Goal: Task Accomplishment & Management: Use online tool/utility

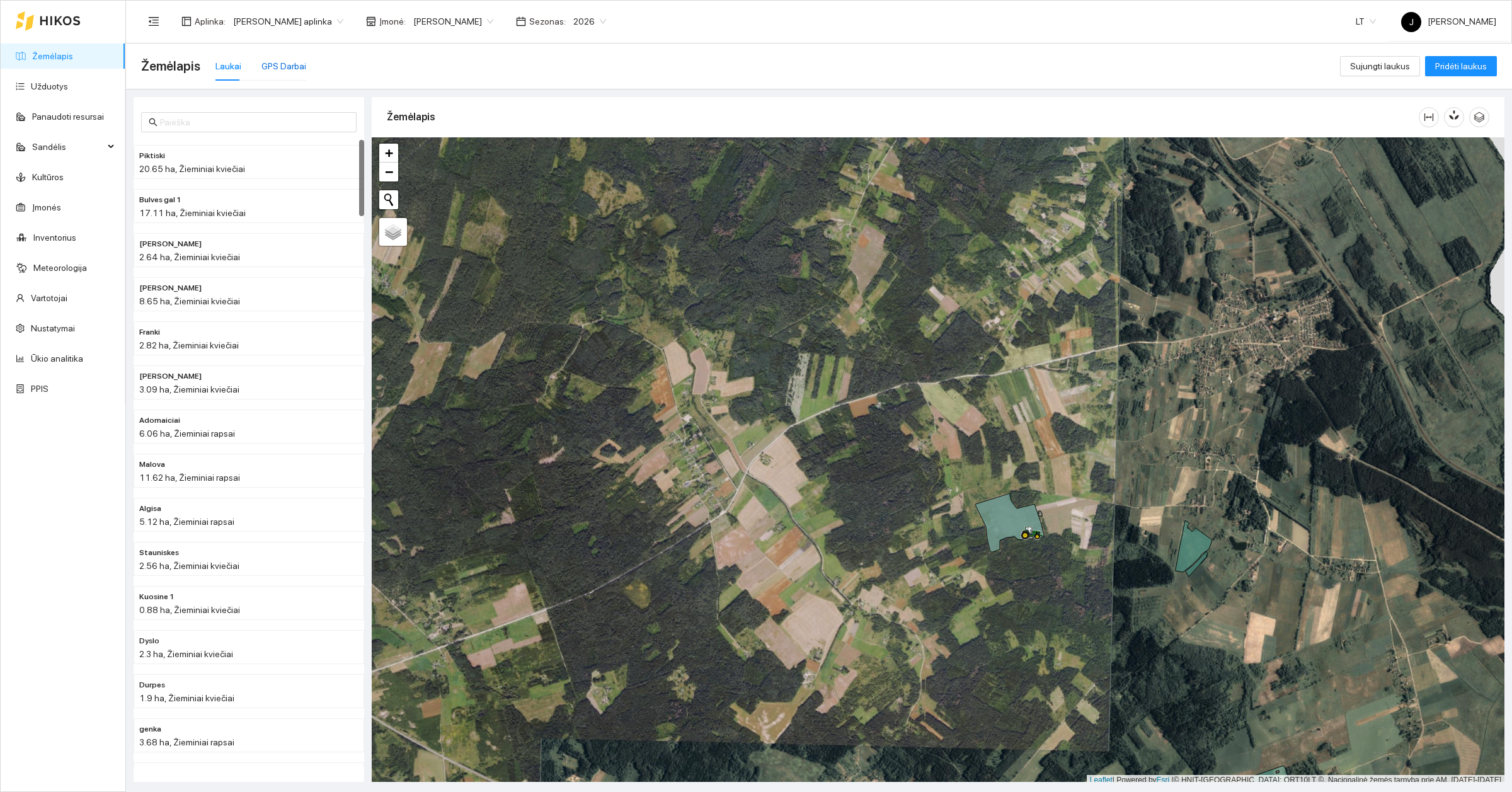
click at [276, 68] on div "GPS Darbai" at bounding box center [283, 66] width 45 height 14
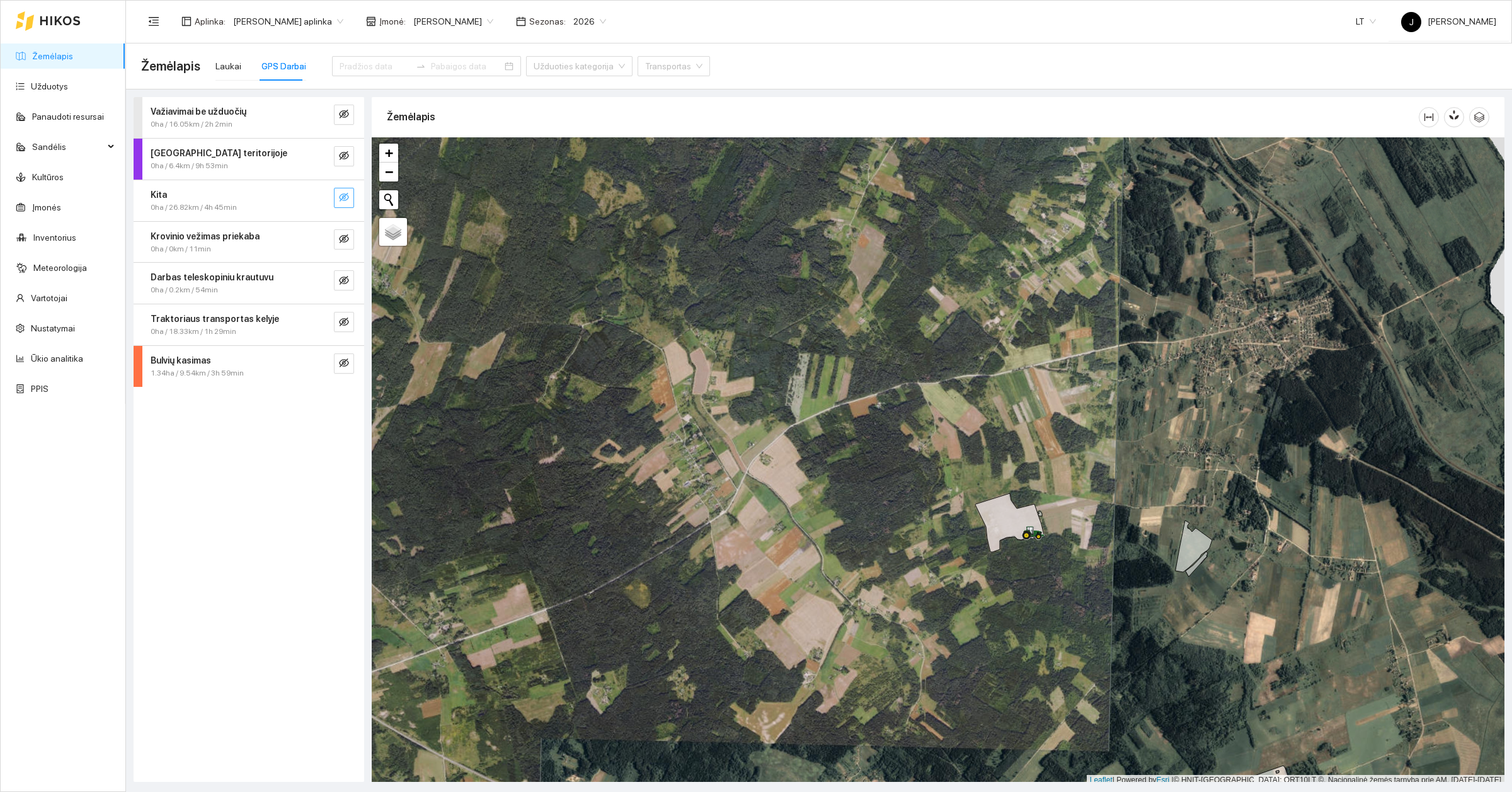
click at [346, 193] on icon "eye-invisible" at bounding box center [343, 197] width 10 height 10
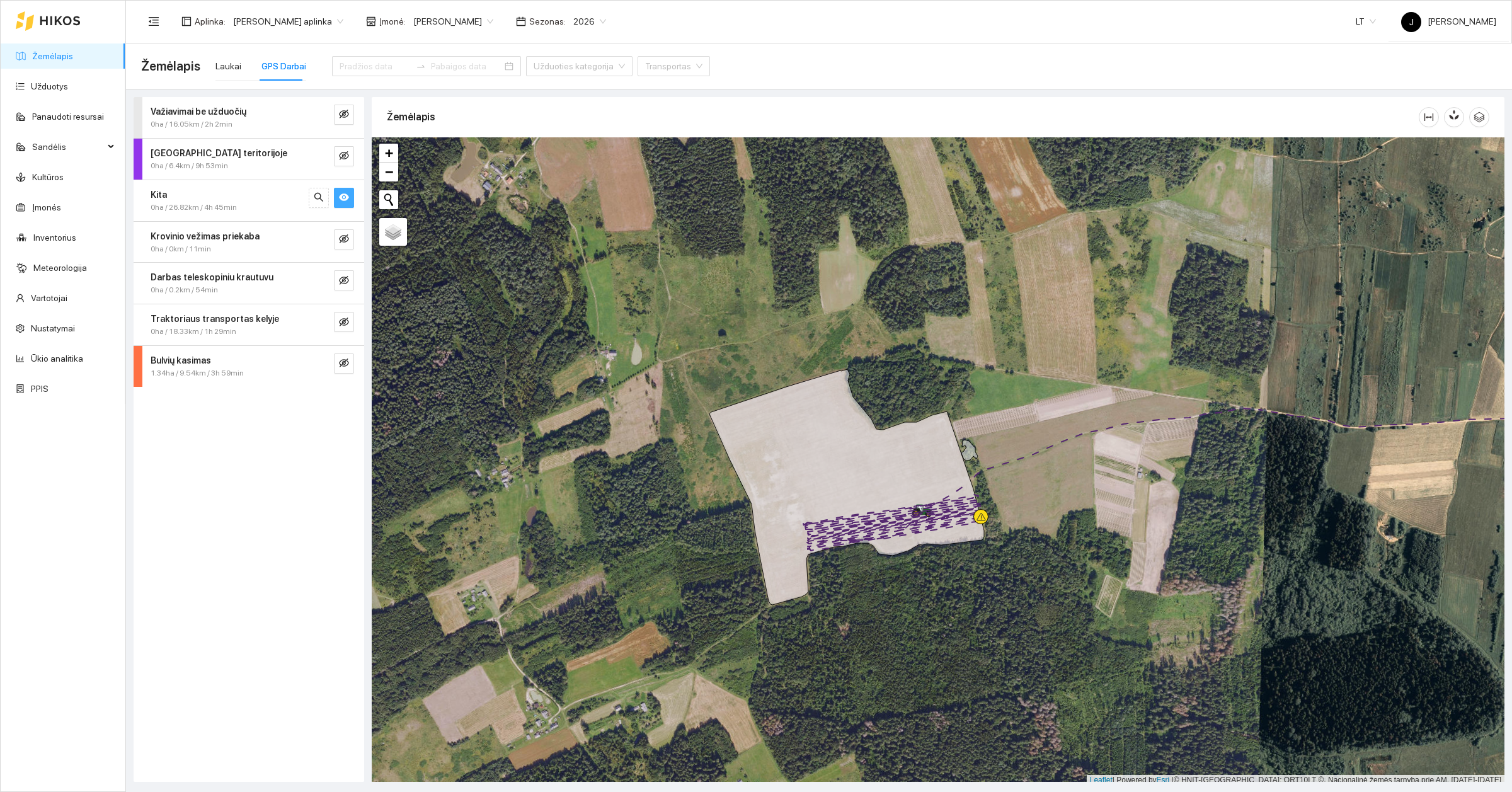
click at [340, 202] on span "eye" at bounding box center [343, 199] width 10 height 12
